Goal: Task Accomplishment & Management: Use online tool/utility

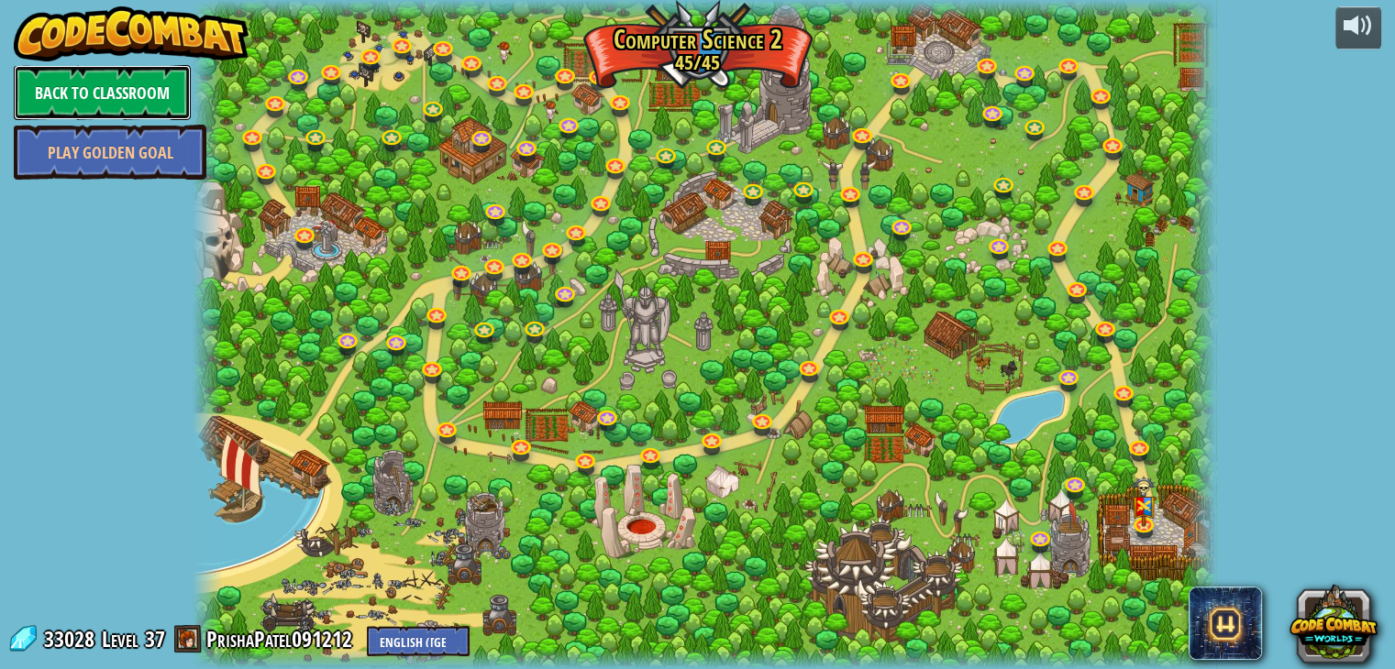
click at [79, 77] on link "Back to Classroom" at bounding box center [102, 92] width 177 height 55
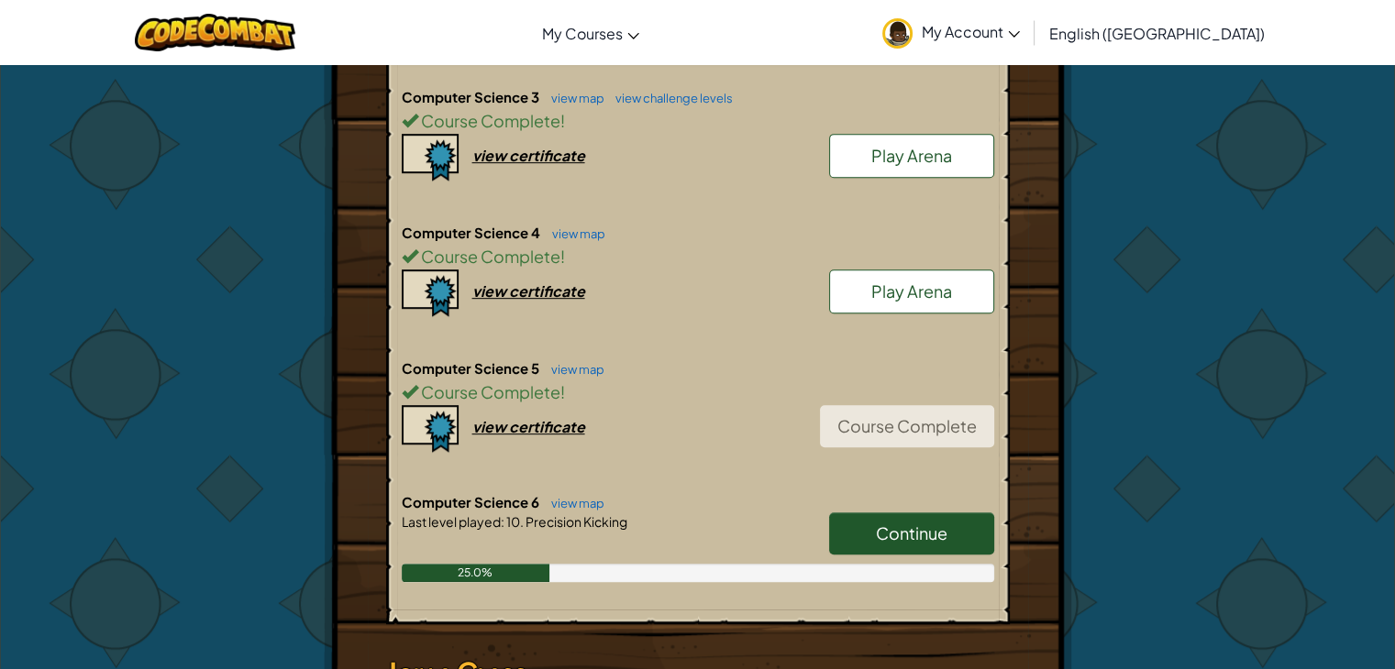
scroll to position [967, 0]
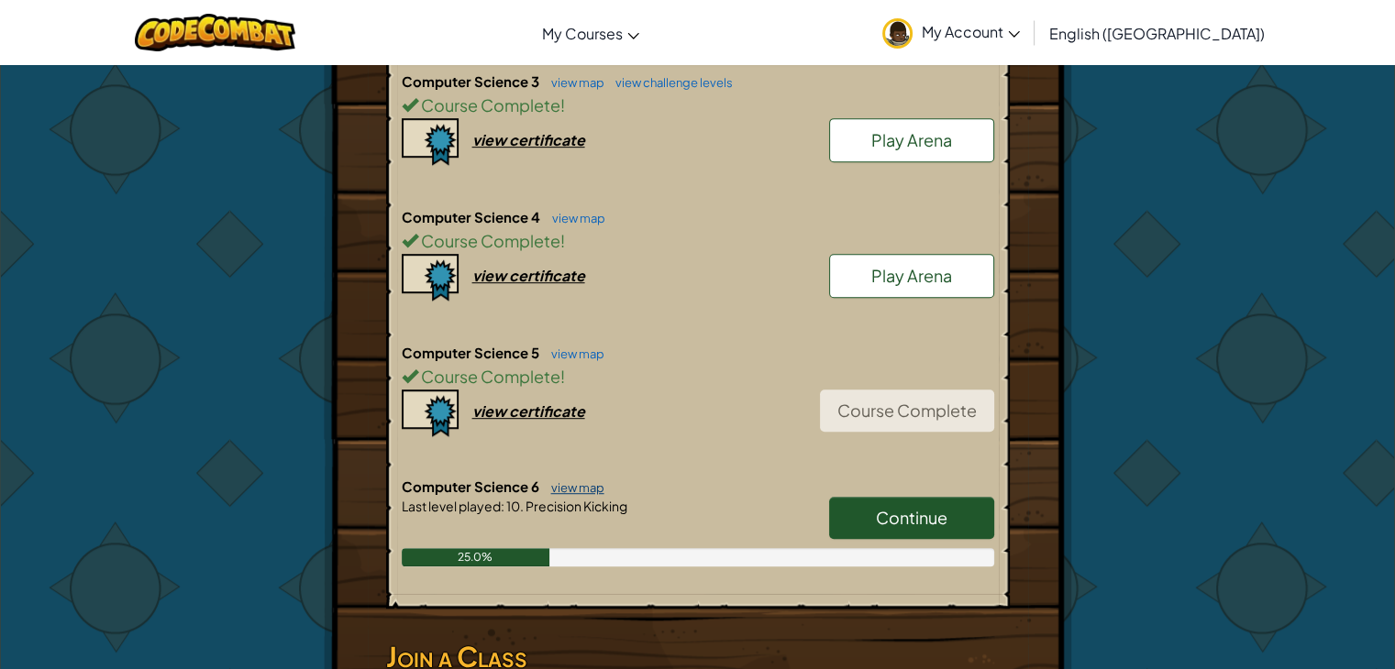
click at [568, 480] on link "view map" at bounding box center [573, 487] width 62 height 15
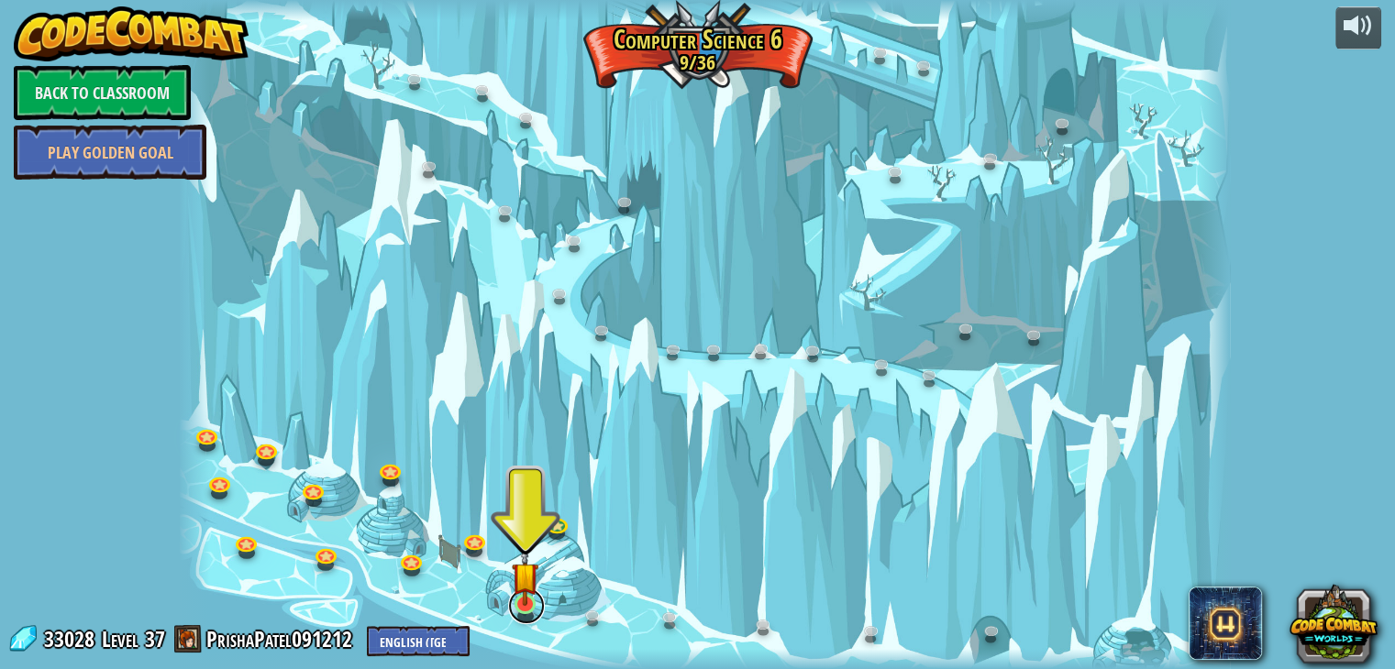
click at [539, 609] on link at bounding box center [526, 606] width 37 height 37
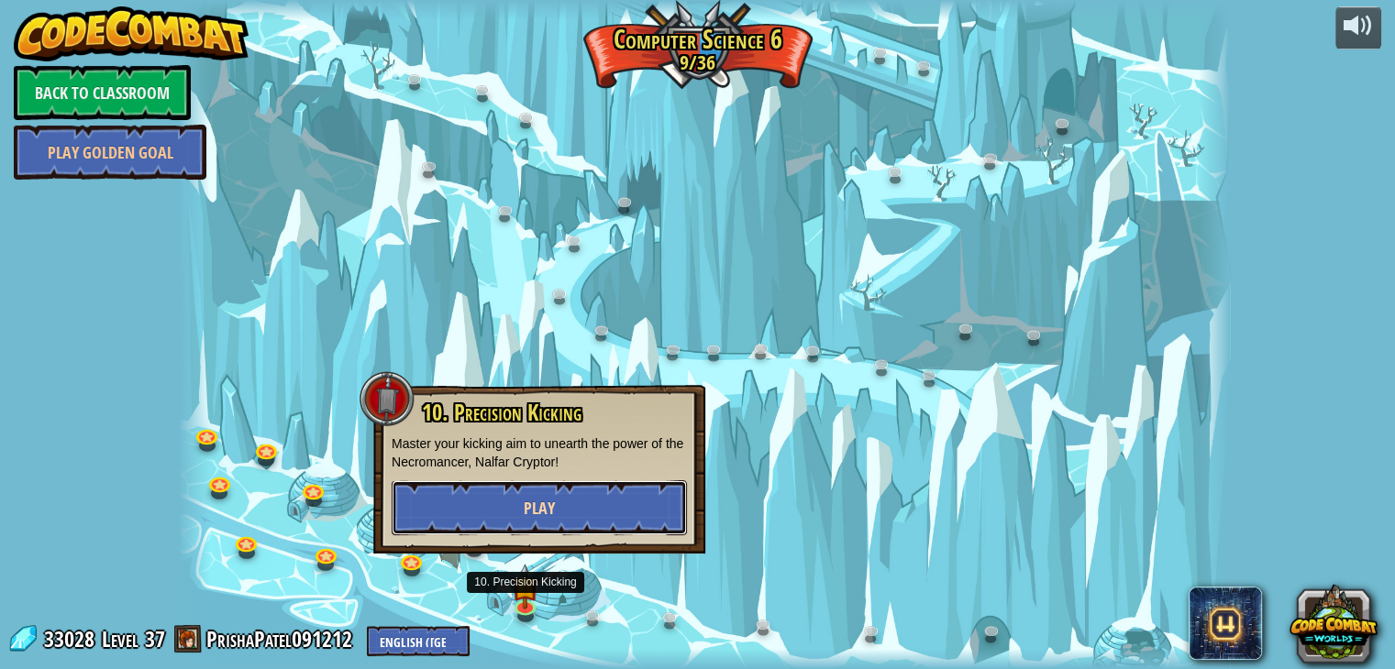
click at [597, 510] on button "Play" at bounding box center [539, 507] width 295 height 55
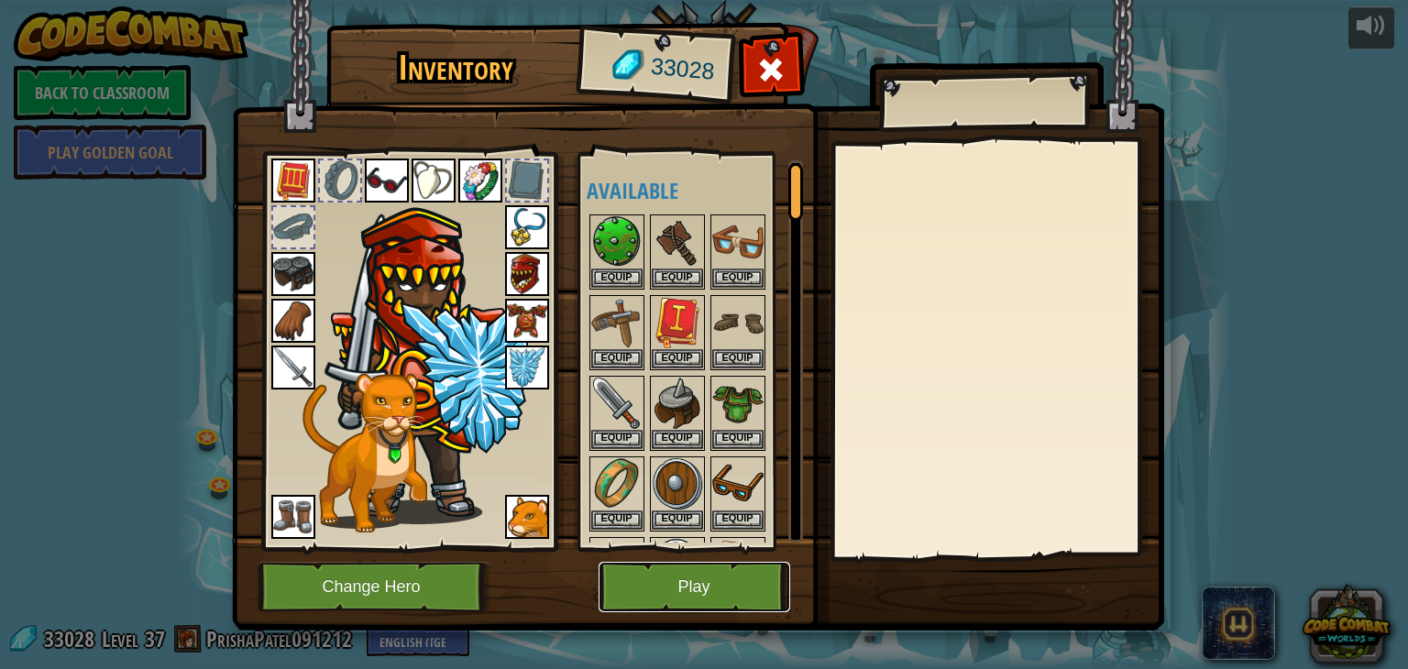
click at [667, 609] on button "Play" at bounding box center [695, 587] width 192 height 50
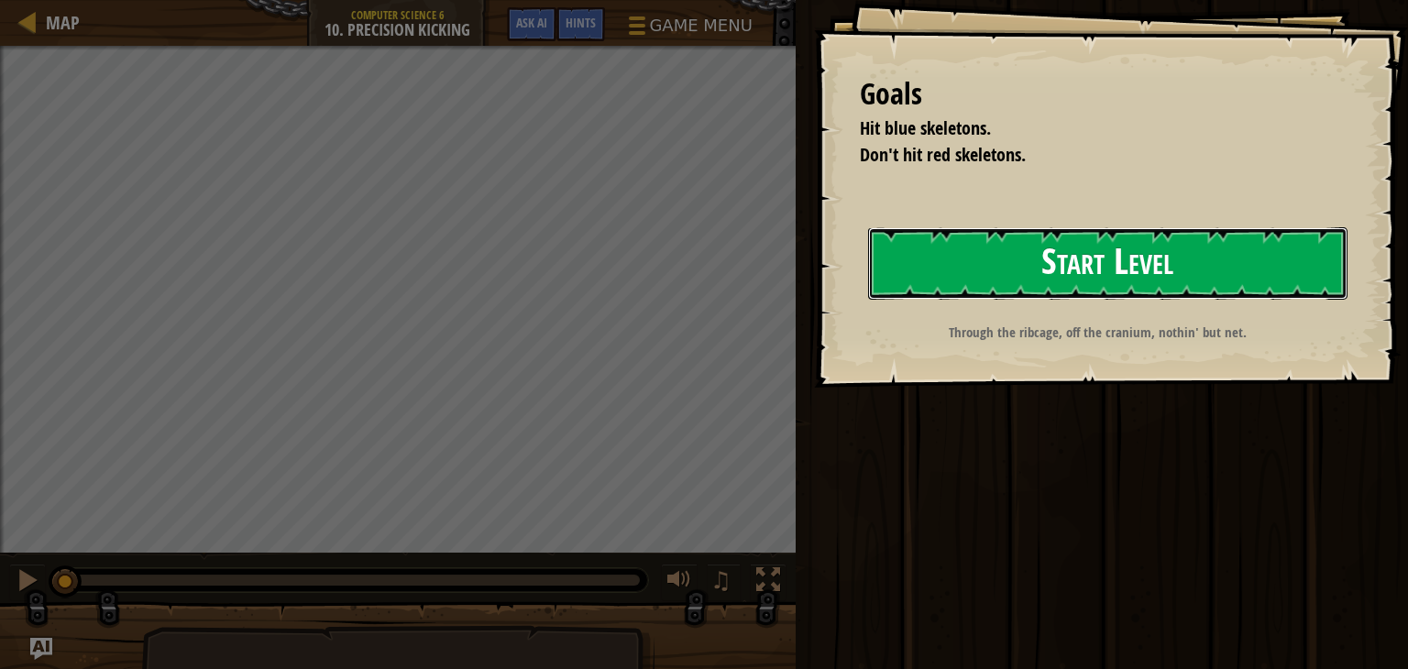
click at [1010, 278] on button "Start Level" at bounding box center [1108, 263] width 480 height 72
